Goal: Register for event/course

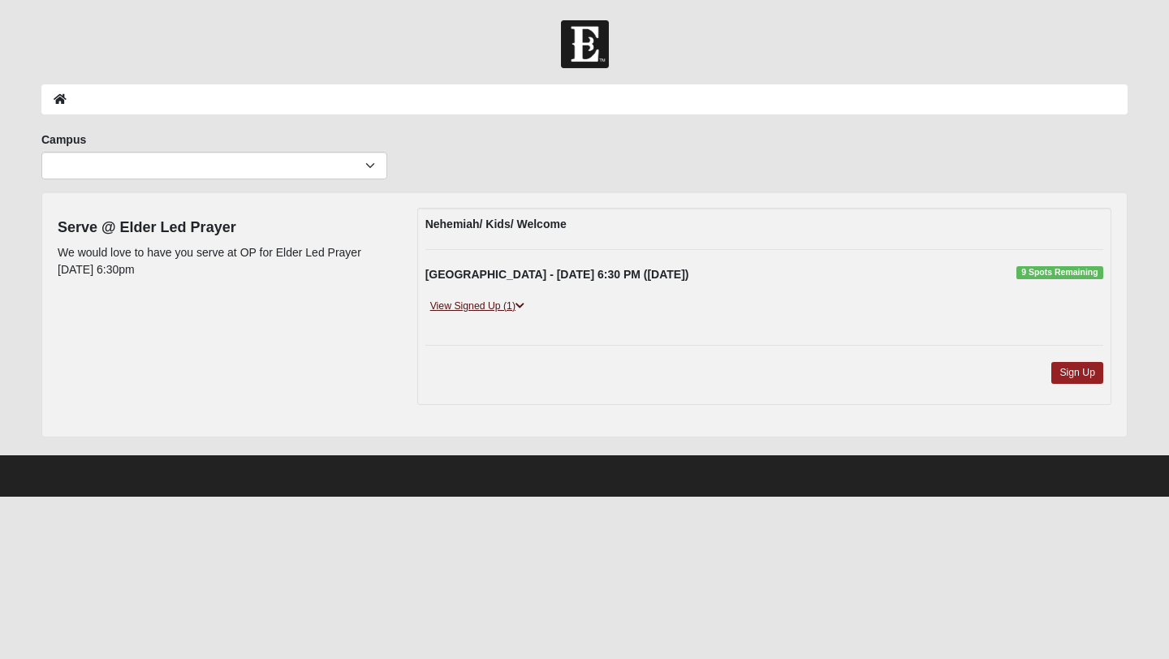
click at [508, 307] on link "View Signed Up (1)" at bounding box center [477, 306] width 104 height 17
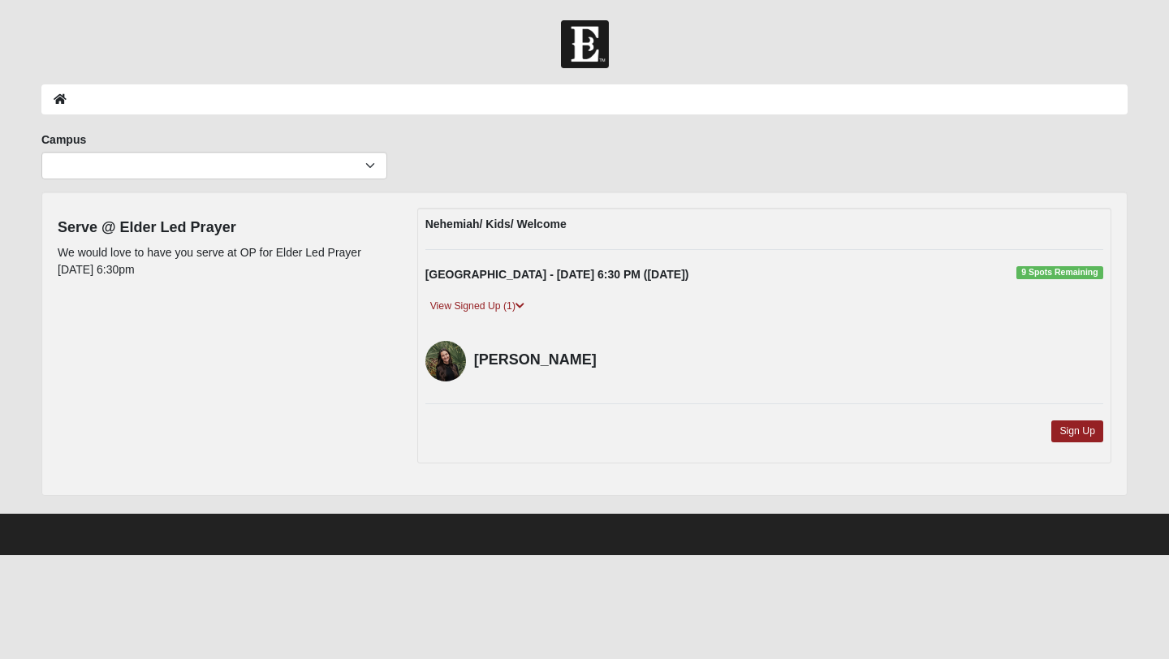
drag, startPoint x: 203, startPoint y: 269, endPoint x: 54, endPoint y: 220, distance: 157.1
click at [54, 218] on div "Serve @ Elder Led Prayer We would love to have you serve at OP for Elder Led Pr…" at bounding box center [225, 247] width 360 height 79
click at [54, 220] on div "Serve @ Elder Led Prayer We would love to have you serve at OP for Elder Led Pr…" at bounding box center [225, 247] width 360 height 79
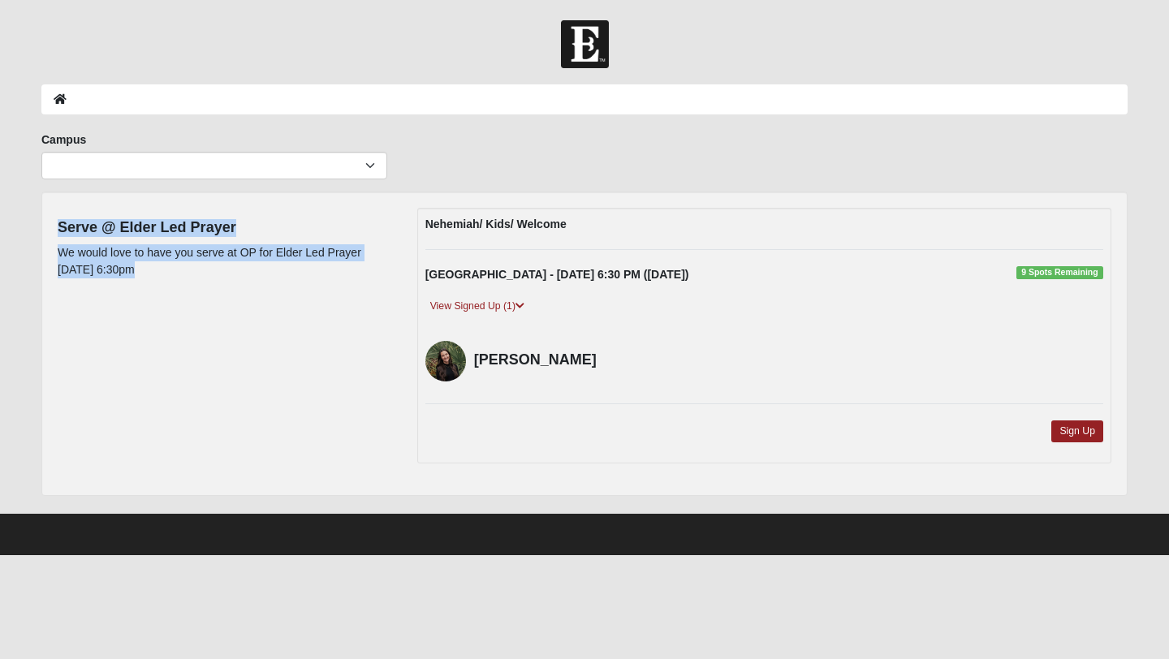
drag, startPoint x: 54, startPoint y: 220, endPoint x: 218, endPoint y: 304, distance: 184.5
click at [218, 305] on div "Serve @ Elder Led Prayer We would love to have you serve at OP for Elder Led Pr…" at bounding box center [584, 344] width 1078 height 272
click at [218, 304] on div "Serve @ Elder Led Prayer We would love to have you serve at OP for Elder Led Pr…" at bounding box center [584, 344] width 1078 height 272
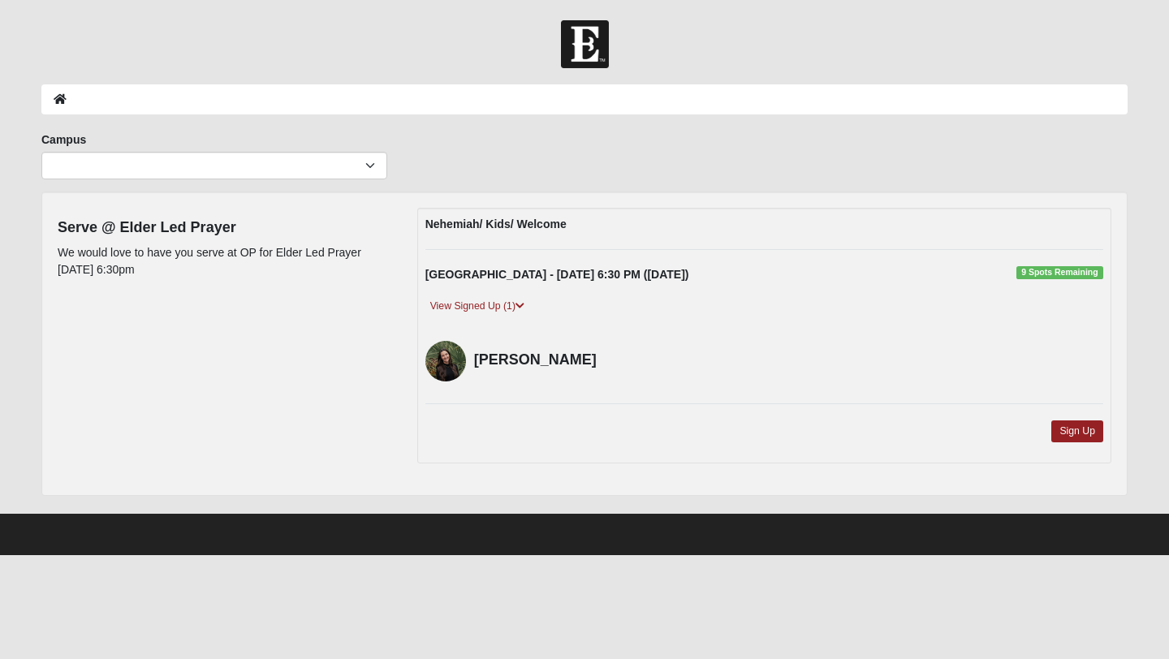
drag, startPoint x: 196, startPoint y: 276, endPoint x: 59, endPoint y: 227, distance: 144.8
click at [59, 227] on div "Serve @ Elder Led Prayer We would love to have you serve at OP for Elder Led Pr…" at bounding box center [225, 247] width 335 height 79
click at [59, 227] on h4 "Serve @ Elder Led Prayer" at bounding box center [225, 228] width 335 height 18
